Goal: Task Accomplishment & Management: Manage account settings

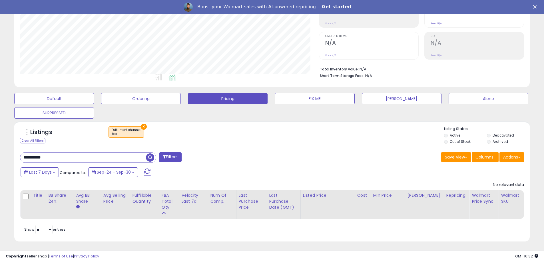
scroll to position [117, 299]
click at [85, 162] on input "**********" at bounding box center [83, 158] width 126 height 10
type input "******"
click at [65, 102] on button "Default" at bounding box center [54, 98] width 80 height 11
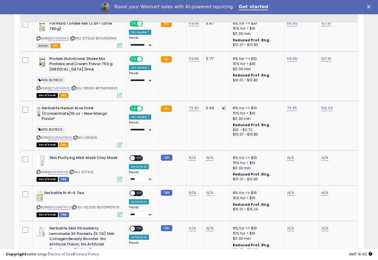
scroll to position [285235, 285150]
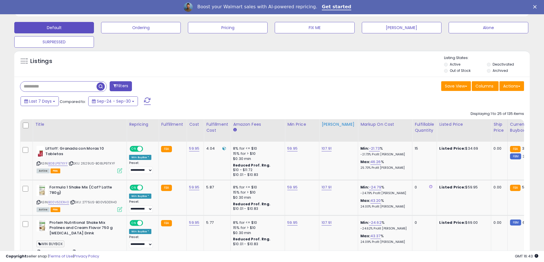
scroll to position [172, 0]
click at [228, 37] on div "Default Ordering Pricing FIX ME Max Price Alone SURPRESSED" at bounding box center [271, 33] width 529 height 29
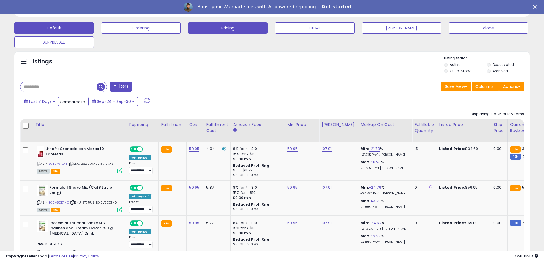
click at [238, 32] on button "Pricing" at bounding box center [228, 27] width 80 height 11
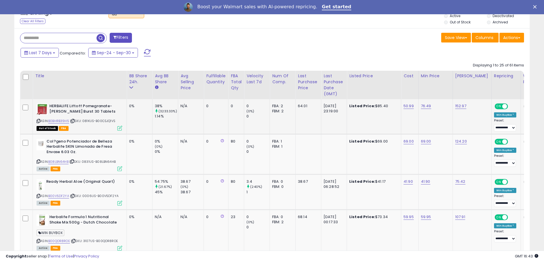
scroll to position [154, 0]
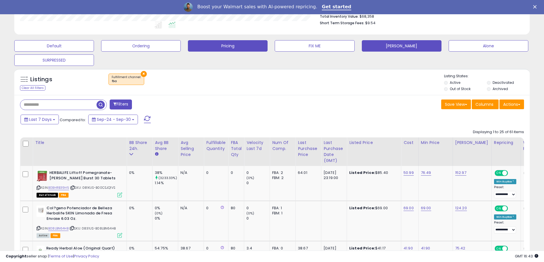
click at [382, 51] on button "[PERSON_NAME]" at bounding box center [402, 45] width 80 height 11
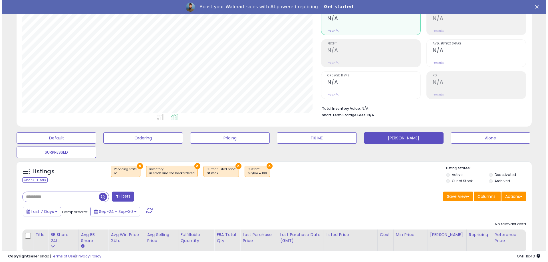
scroll to position [96, 0]
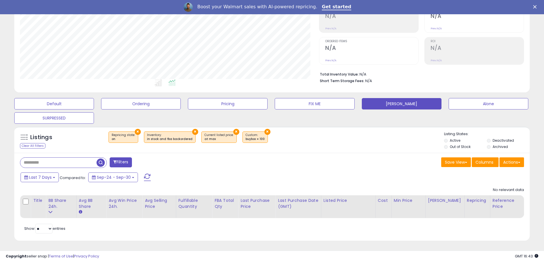
click at [264, 131] on button "×" at bounding box center [267, 132] width 6 height 6
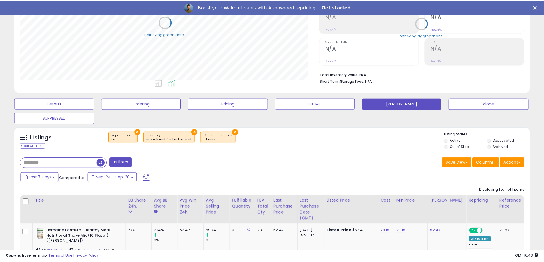
scroll to position [0, 0]
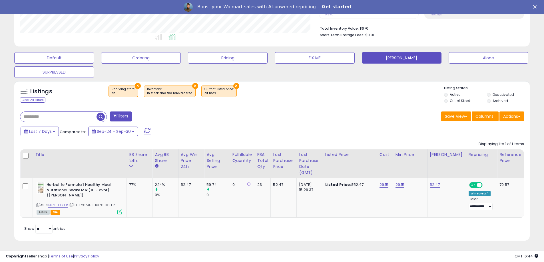
click at [232, 135] on div "Last 7 Days Compared to: Sep-24 - Sep-30" at bounding box center [208, 132] width 378 height 13
click at [205, 131] on div "Last 7 Days Compared to: Sep-24 - Sep-30" at bounding box center [208, 132] width 378 height 13
click at [351, 118] on div "Save View Save As New View Update Current View Columns Actions Import Import Wa…" at bounding box center [400, 117] width 256 height 11
click at [320, 56] on button "FIX ME" at bounding box center [315, 57] width 80 height 11
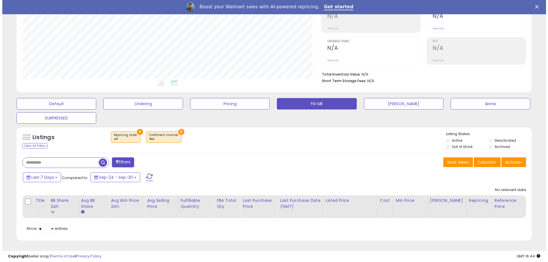
scroll to position [117, 299]
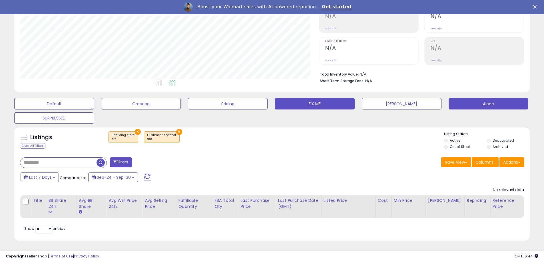
click at [382, 106] on button "Alone" at bounding box center [488, 103] width 80 height 11
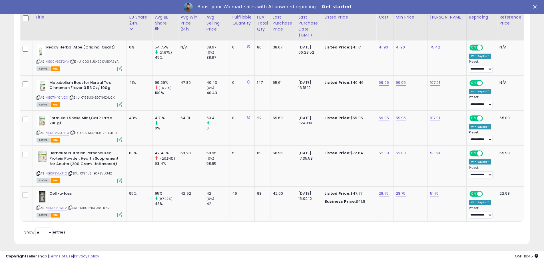
scroll to position [281, 0]
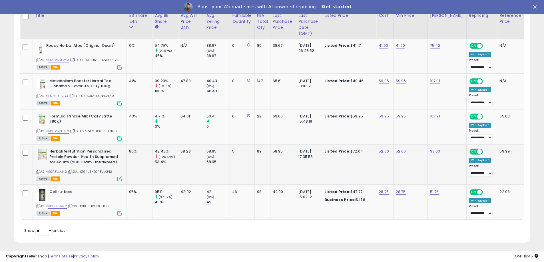
click at [347, 184] on td "Listed Price: $72.64" at bounding box center [349, 164] width 54 height 40
click at [262, 117] on div "22" at bounding box center [261, 116] width 9 height 5
click at [295, 108] on td "65.61" at bounding box center [283, 91] width 26 height 35
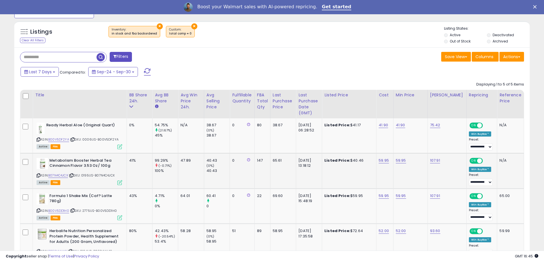
scroll to position [201, 0]
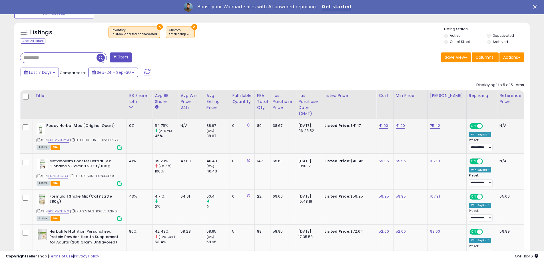
click at [366, 142] on td "Listed Price: $41.17" at bounding box center [349, 136] width 54 height 35
click at [58, 141] on link "B00V5DF2YA" at bounding box center [58, 140] width 21 height 5
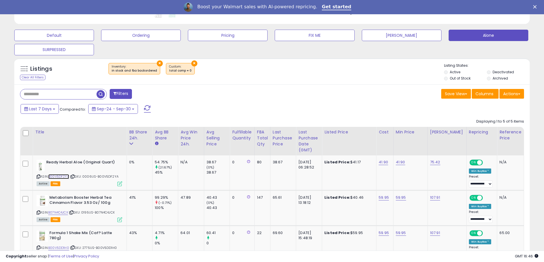
scroll to position [165, 0]
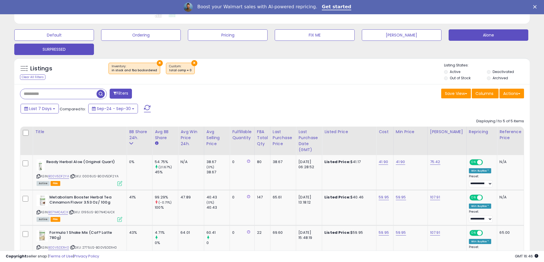
click at [79, 50] on button "SURPRESSED" at bounding box center [54, 49] width 80 height 11
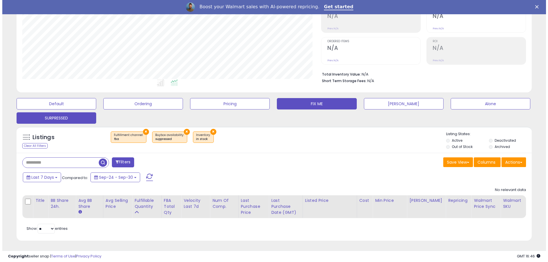
scroll to position [96, 0]
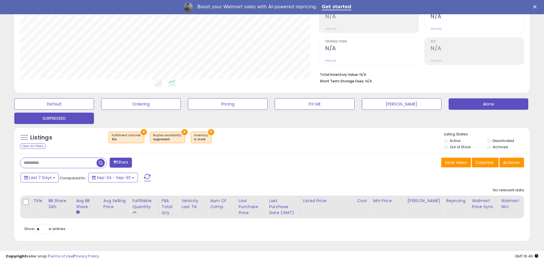
click at [382, 98] on button "Alone" at bounding box center [488, 103] width 80 height 11
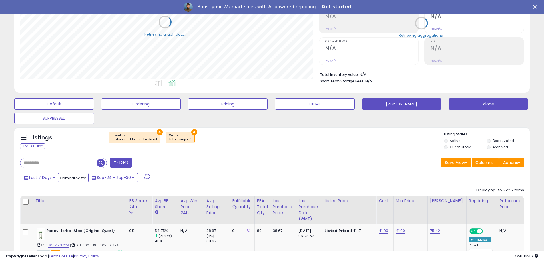
scroll to position [117, 299]
click at [382, 104] on button "[PERSON_NAME]" at bounding box center [402, 103] width 80 height 11
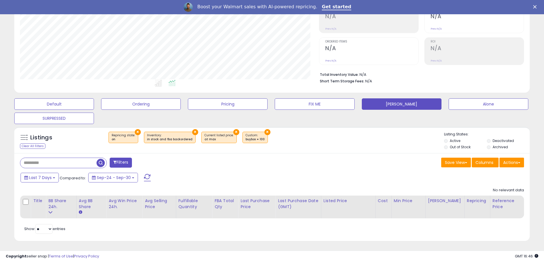
click at [264, 132] on button "×" at bounding box center [267, 132] width 6 height 6
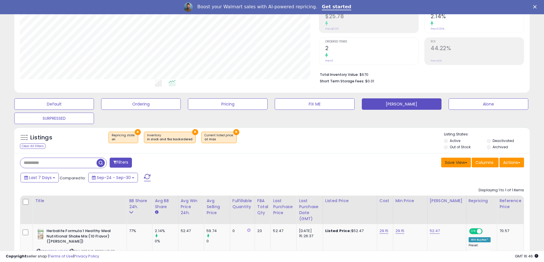
click at [382, 162] on button "Save View" at bounding box center [456, 163] width 30 height 10
click at [382, 185] on link "Update Current View" at bounding box center [438, 184] width 61 height 9
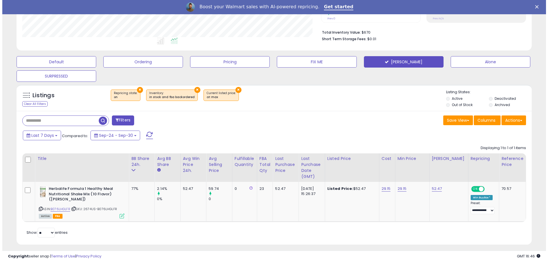
scroll to position [142, 0]
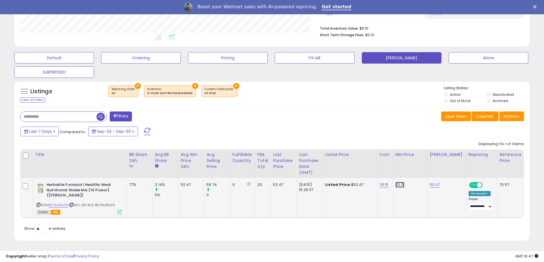
click at [382, 184] on link "29.15" at bounding box center [399, 185] width 9 height 6
type input "*****"
click at [382, 172] on button "submit" at bounding box center [421, 170] width 10 height 9
click at [382, 168] on button "submit" at bounding box center [421, 164] width 10 height 9
click at [382, 174] on div "Min price is above your Max price" at bounding box center [400, 173] width 74 height 6
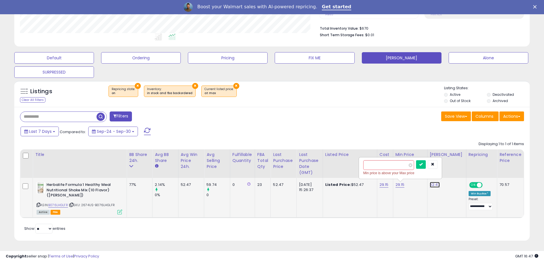
click at [382, 186] on link "52.47" at bounding box center [434, 185] width 10 height 6
click at [382, 171] on input "*****" at bounding box center [423, 171] width 51 height 10
type input "*"
type input "******"
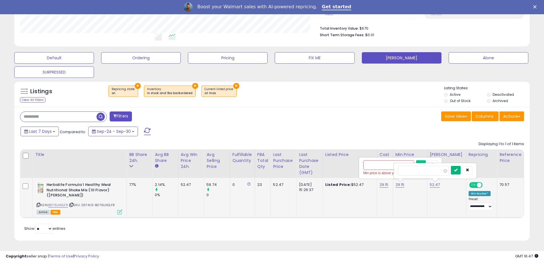
click at [382, 170] on icon "submit" at bounding box center [455, 169] width 3 height 3
click at [63, 206] on link "B076LHGLFR" at bounding box center [58, 205] width 20 height 5
click at [119, 212] on icon at bounding box center [119, 212] width 5 height 5
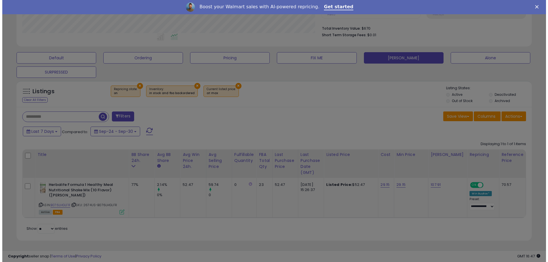
scroll to position [117, 301]
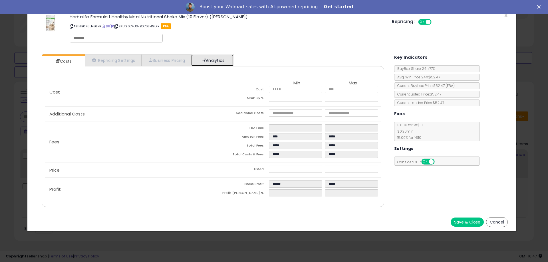
click at [217, 59] on link "Analytics" at bounding box center [212, 61] width 42 height 12
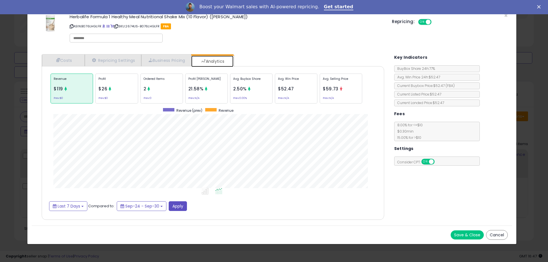
scroll to position [175, 354]
click at [155, 205] on span "Sep-24 - Sep-30" at bounding box center [142, 206] width 34 height 6
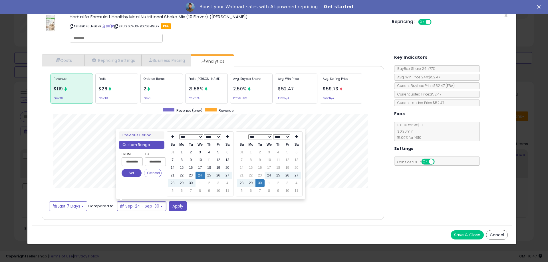
click at [88, 206] on span "Compared to:" at bounding box center [101, 205] width 26 height 5
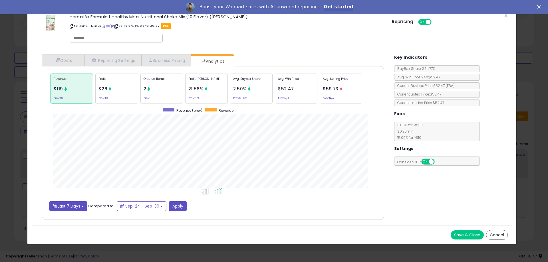
click at [80, 205] on button "Last 7 Days" at bounding box center [68, 206] width 38 height 10
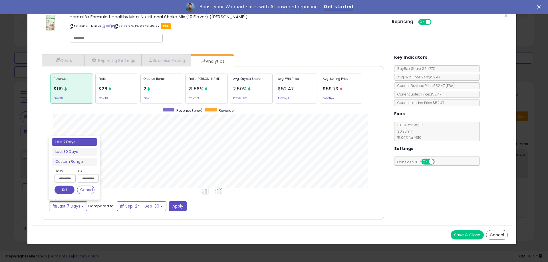
click at [84, 148] on ul "Last 7 Days Last 30 Days Custom Range" at bounding box center [75, 151] width 46 height 27
type input "**********"
click at [84, 149] on li "Last 30 Days" at bounding box center [75, 152] width 46 height 8
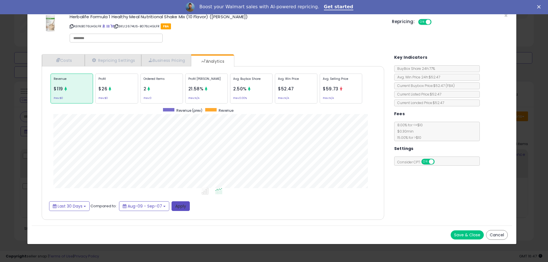
click at [175, 207] on button "Apply" at bounding box center [180, 206] width 18 height 10
click at [76, 210] on button "Last 30 Days" at bounding box center [69, 206] width 41 height 10
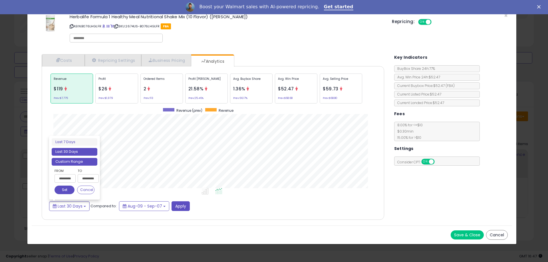
click at [78, 163] on li "Custom Range" at bounding box center [75, 162] width 46 height 8
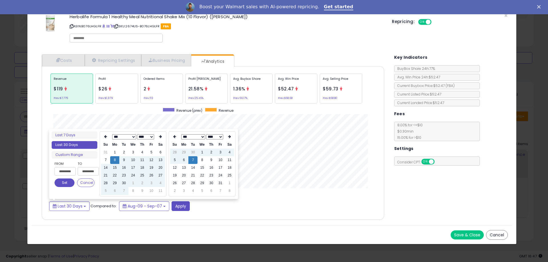
click at [129, 136] on select "*** *** *** *** *** *** *** *** *** *** *** ***" at bounding box center [124, 136] width 24 height 5
click at [108, 161] on td "1" at bounding box center [105, 160] width 9 height 8
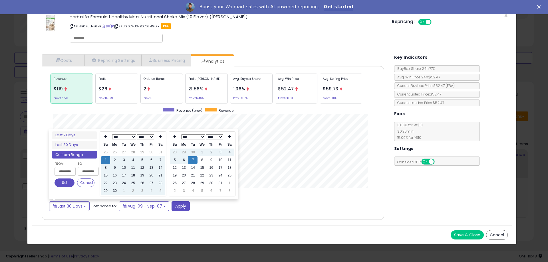
type input "**********"
click at [66, 181] on button "Set" at bounding box center [65, 183] width 20 height 9
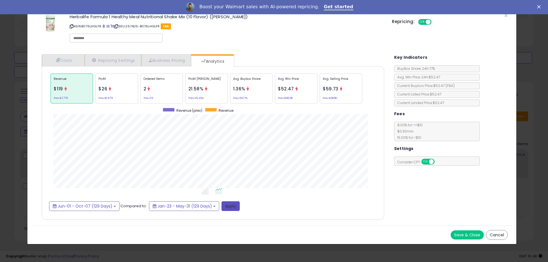
click at [231, 205] on button "Apply" at bounding box center [230, 206] width 18 height 10
click at [334, 90] on span "$69.38" at bounding box center [331, 89] width 16 height 6
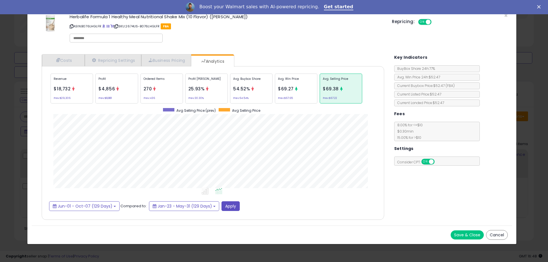
click at [382, 69] on div "× Close Herbalife Formula 1 Healthy Meal Nutritional Shake Mix (10 Flavor) ([PE…" at bounding box center [274, 131] width 548 height 262
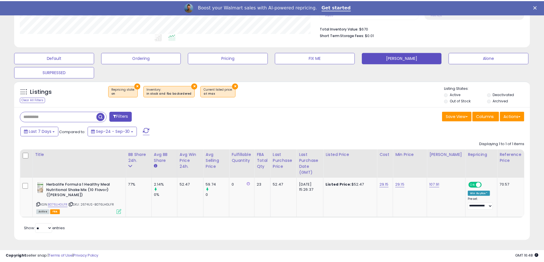
scroll to position [285235, 285053]
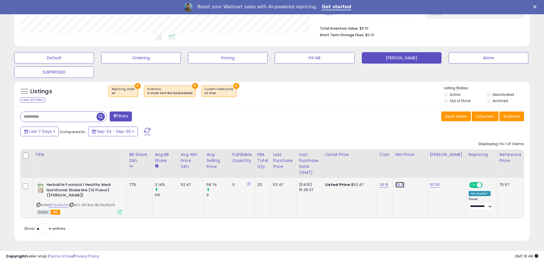
click at [382, 185] on link "29.15" at bounding box center [399, 185] width 9 height 6
click at [381, 172] on input "*****" at bounding box center [388, 171] width 51 height 10
paste input "number"
type input "*****"
click at [382, 169] on icon "submit" at bounding box center [420, 169] width 3 height 3
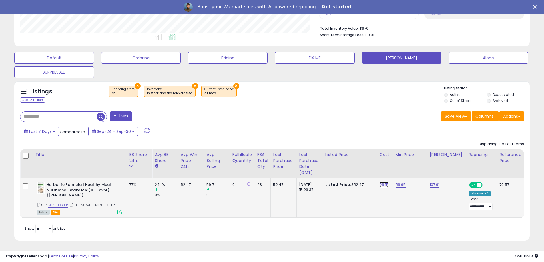
click at [382, 185] on link "29.15" at bounding box center [383, 185] width 9 height 6
type input "*****"
click at [382, 171] on icon "submit" at bounding box center [404, 169] width 3 height 3
click at [346, 201] on td "Listed Price: $52.47" at bounding box center [349, 198] width 54 height 40
click at [336, 59] on button "FIX ME" at bounding box center [315, 57] width 80 height 11
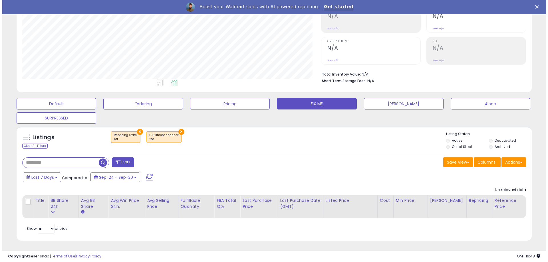
scroll to position [117, 299]
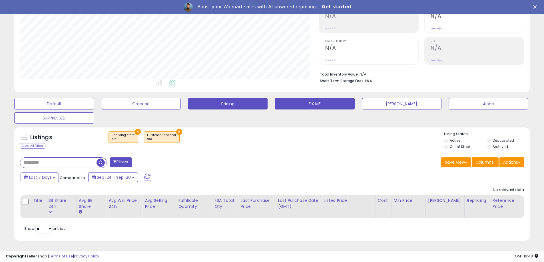
click at [247, 105] on button "Pricing" at bounding box center [228, 103] width 80 height 11
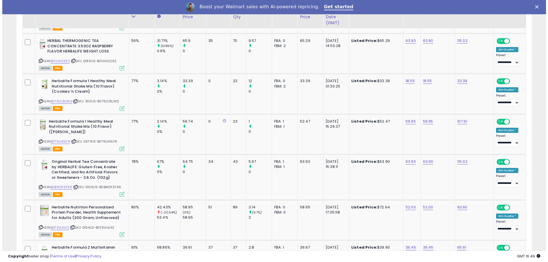
scroll to position [744, 0]
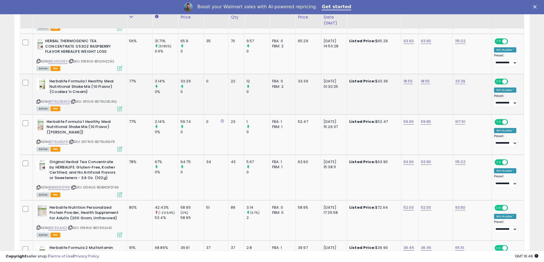
click at [120, 111] on icon at bounding box center [119, 108] width 5 height 5
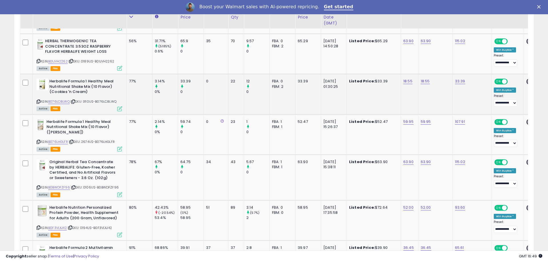
scroll to position [117, 301]
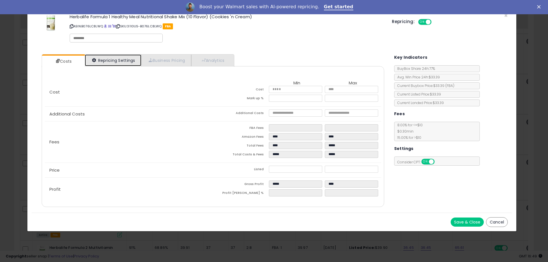
select select "**********"
select select "*********"
click at [118, 55] on link "Repricing Settings" at bounding box center [113, 61] width 56 height 12
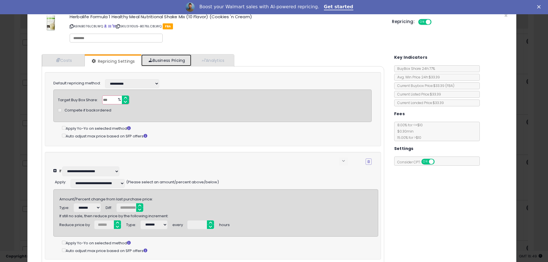
click at [167, 57] on link "Business Pricing" at bounding box center [166, 61] width 50 height 12
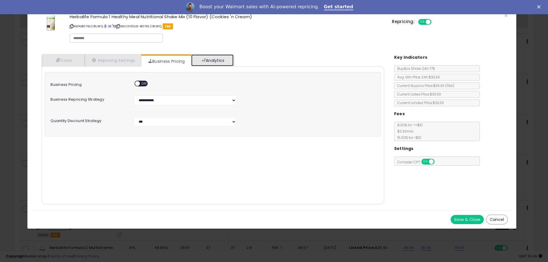
click at [217, 64] on link "Analytics" at bounding box center [212, 61] width 42 height 12
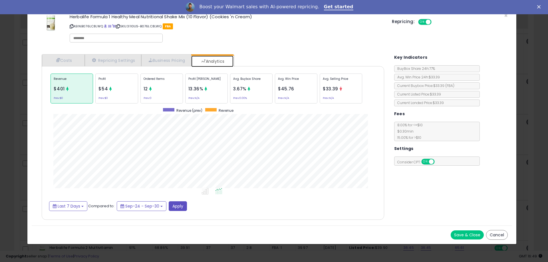
scroll to position [175, 354]
click at [74, 208] on span "Last 7 Days" at bounding box center [69, 206] width 23 height 6
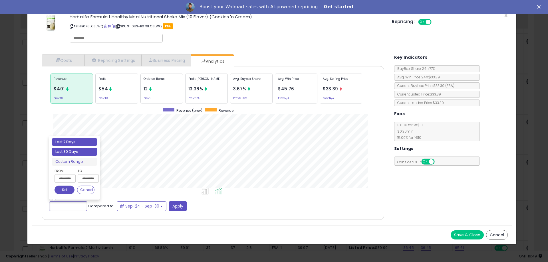
type input "**********"
click at [85, 153] on li "Last 30 Days" at bounding box center [75, 152] width 46 height 8
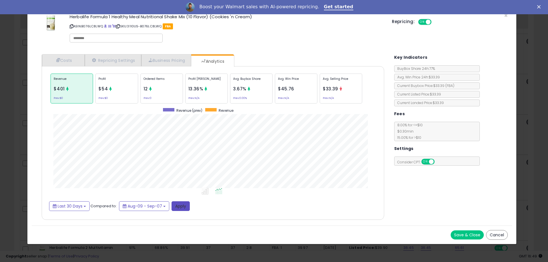
click at [181, 206] on button "Apply" at bounding box center [180, 206] width 18 height 10
click at [77, 202] on button "Last 30 Days" at bounding box center [69, 206] width 41 height 10
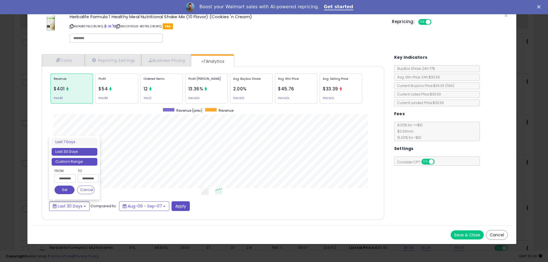
click at [76, 163] on li "Custom Range" at bounding box center [75, 162] width 46 height 8
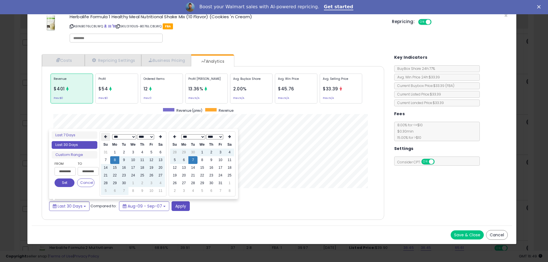
click at [107, 135] on th at bounding box center [105, 137] width 9 height 8
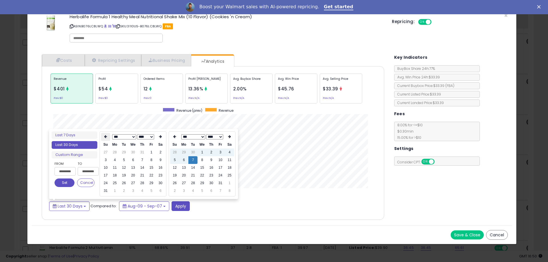
click at [108, 136] on th at bounding box center [105, 137] width 9 height 8
type input "**********"
click at [128, 152] on td "1" at bounding box center [123, 153] width 9 height 8
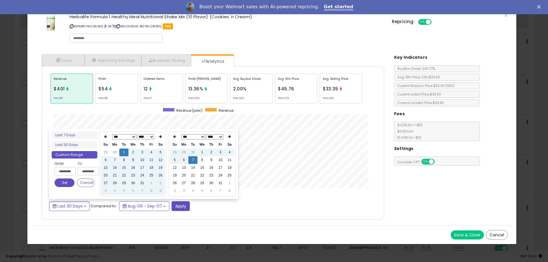
click at [59, 182] on button "Set" at bounding box center [65, 183] width 20 height 9
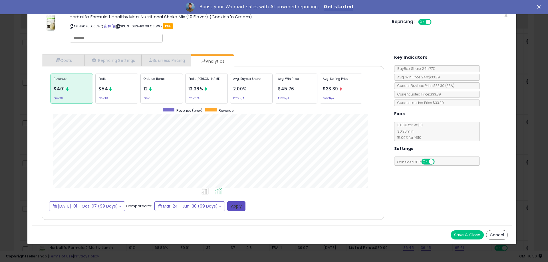
click at [227, 202] on button "Apply" at bounding box center [236, 206] width 18 height 10
click at [382, 14] on span "×" at bounding box center [506, 15] width 4 height 8
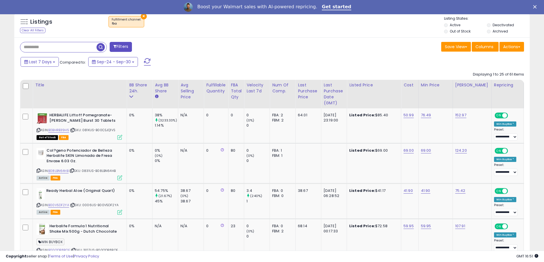
scroll to position [207, 0]
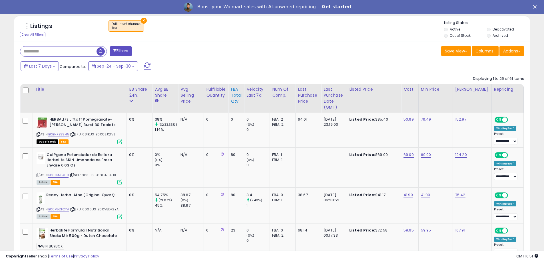
click at [232, 93] on div "FBA Total Qty" at bounding box center [236, 95] width 11 height 18
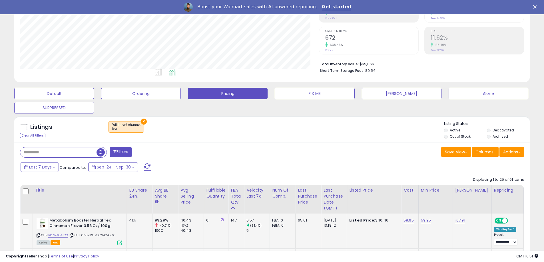
scroll to position [116, 0]
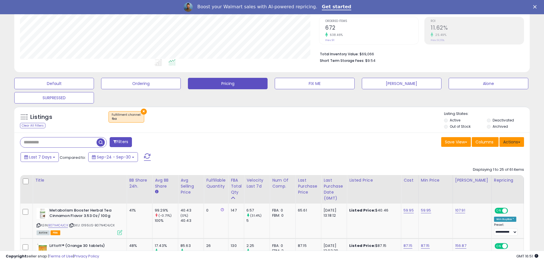
click at [382, 144] on button "Actions" at bounding box center [511, 142] width 25 height 10
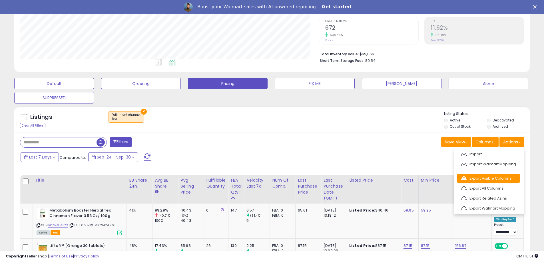
click at [382, 179] on link "Export Visible Columns" at bounding box center [488, 178] width 62 height 9
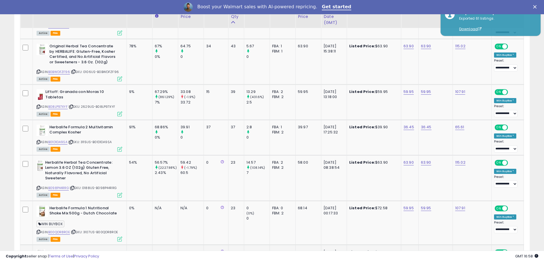
scroll to position [695, 0]
click at [4, 74] on div "**********" at bounding box center [272, 2] width 538 height 1317
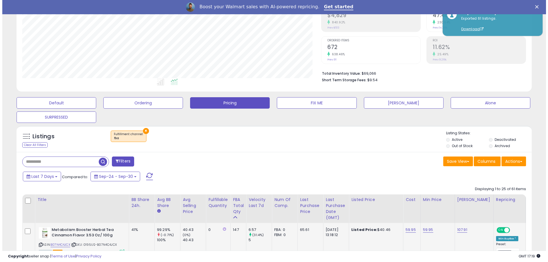
scroll to position [143, 0]
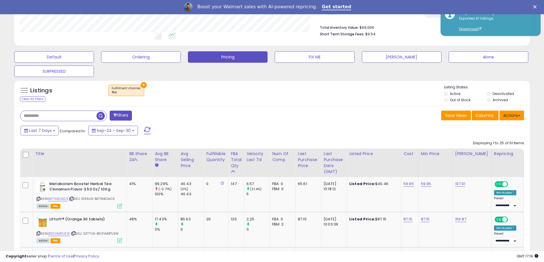
click at [382, 113] on button "Actions" at bounding box center [511, 116] width 25 height 10
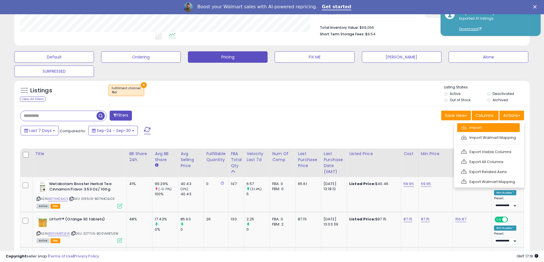
click at [382, 130] on link "Import" at bounding box center [488, 127] width 62 height 9
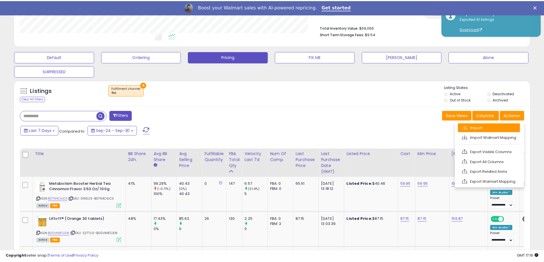
scroll to position [117, 301]
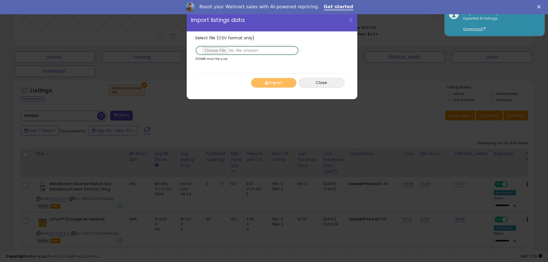
click at [221, 49] on input "Select file (CSV format only)" at bounding box center [247, 51] width 104 height 10
click at [224, 49] on input "Select file (CSV format only)" at bounding box center [247, 51] width 104 height 10
type input "**********"
click at [273, 83] on button "Import" at bounding box center [274, 83] width 46 height 10
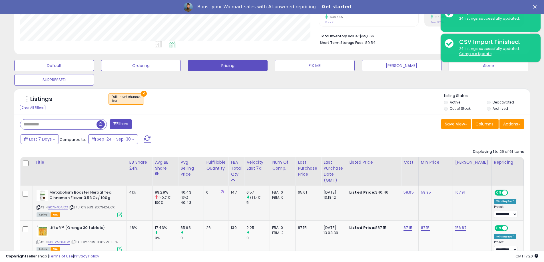
scroll to position [200, 0]
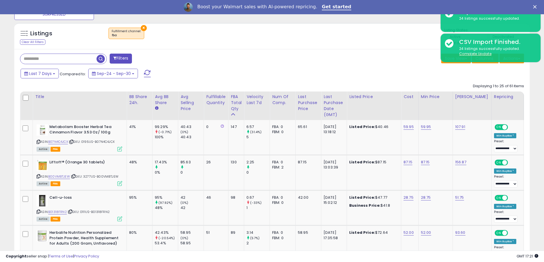
click at [63, 56] on input "text" at bounding box center [58, 59] width 76 height 10
type input "****"
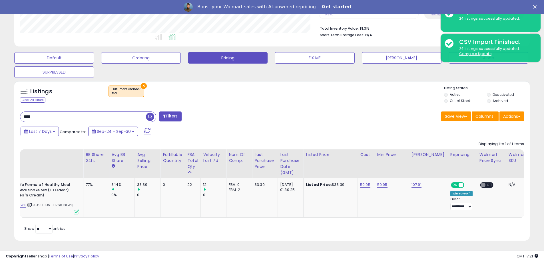
scroll to position [0, 0]
